Goal: Task Accomplishment & Management: Use online tool/utility

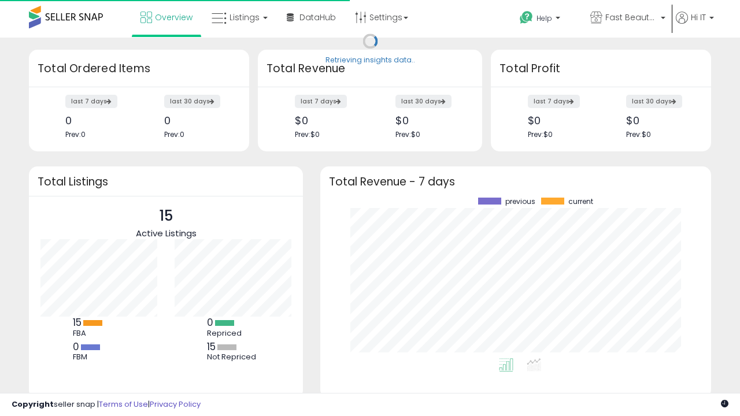
scroll to position [161, 368]
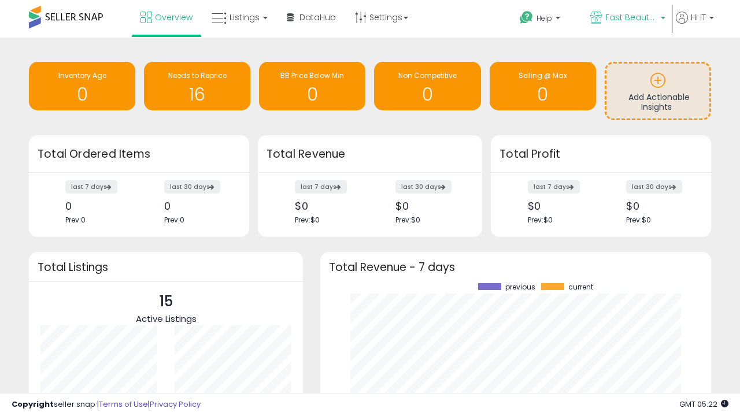
click at [627, 19] on span "Fast Beauty ([GEOGRAPHIC_DATA])" at bounding box center [632, 18] width 52 height 12
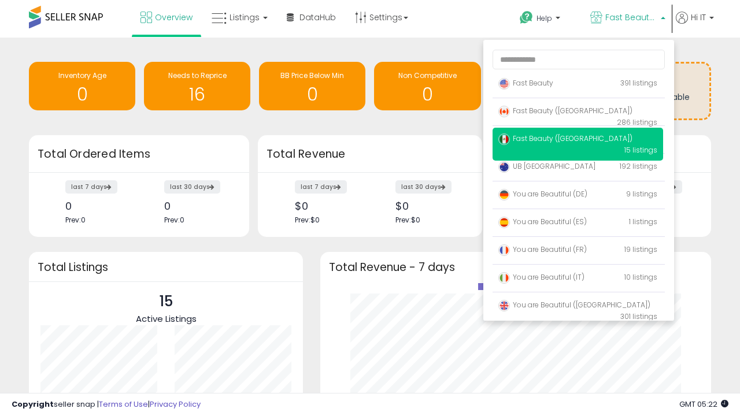
click at [578, 113] on span "Fast Beauty ([GEOGRAPHIC_DATA])" at bounding box center [566, 111] width 134 height 10
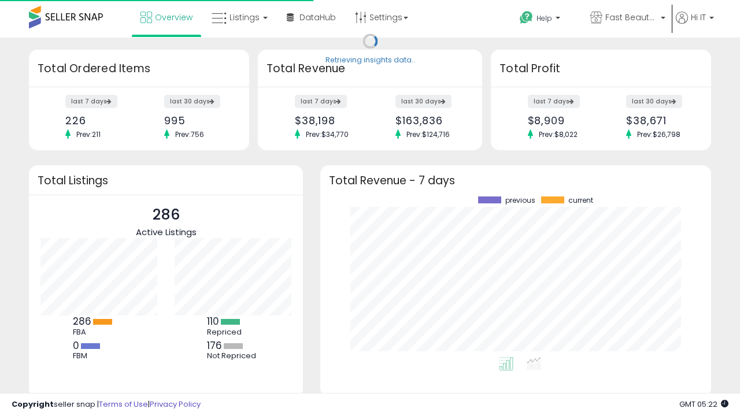
scroll to position [161, 368]
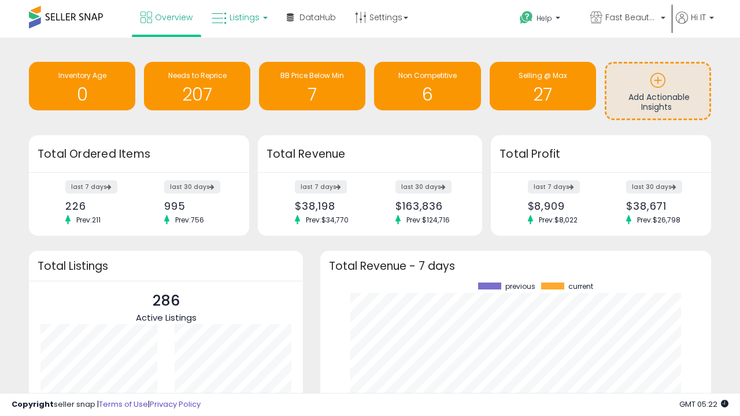
click at [238, 17] on span "Listings" at bounding box center [245, 18] width 30 height 12
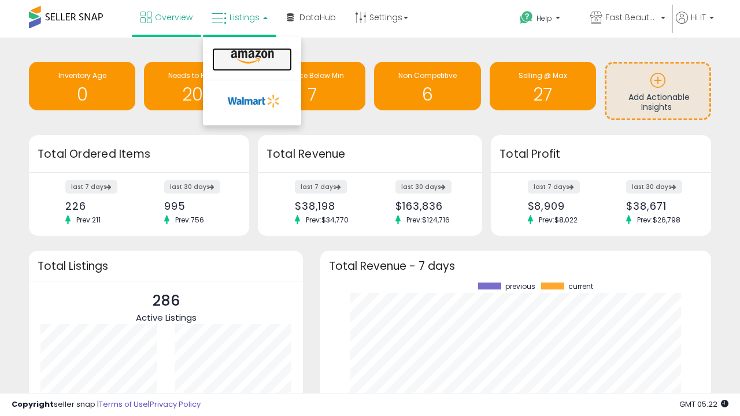
click at [251, 57] on icon at bounding box center [252, 57] width 50 height 15
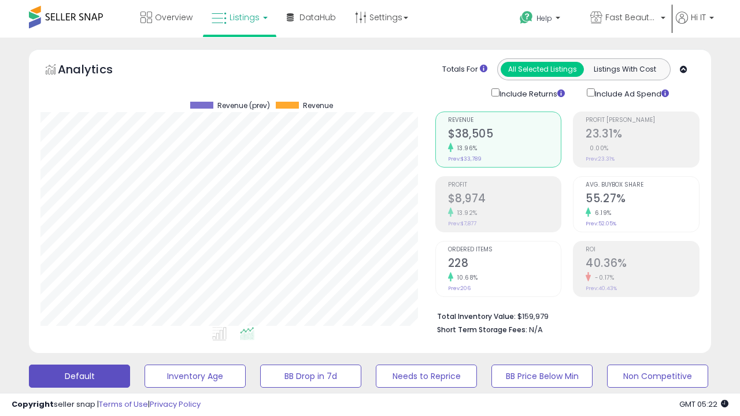
scroll to position [237, 394]
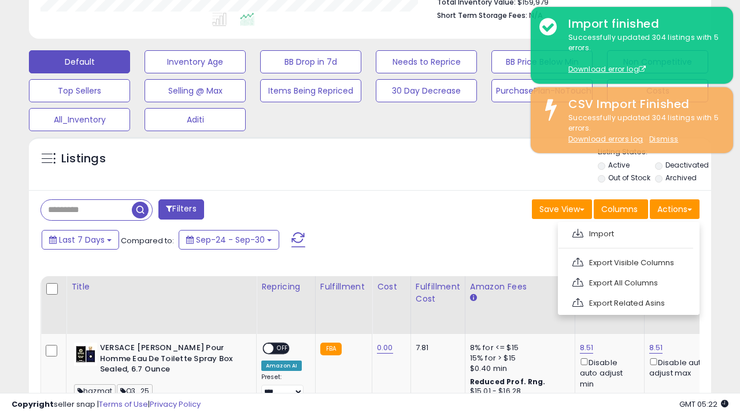
click at [578, 232] on span at bounding box center [578, 233] width 11 height 9
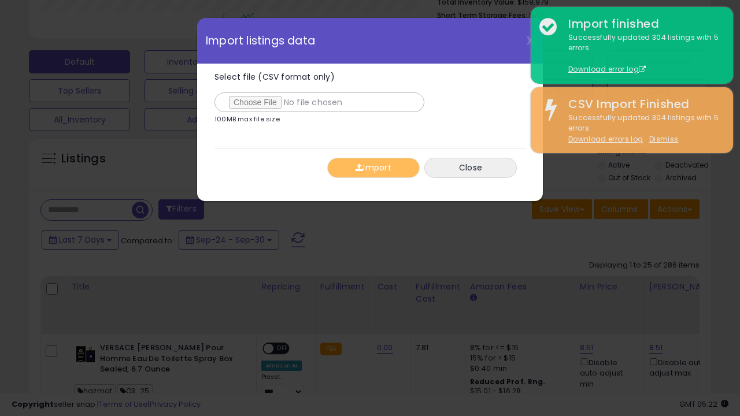
type input "**********"
click at [373, 168] on button "Import" at bounding box center [373, 168] width 93 height 20
